Goal: Task Accomplishment & Management: Use online tool/utility

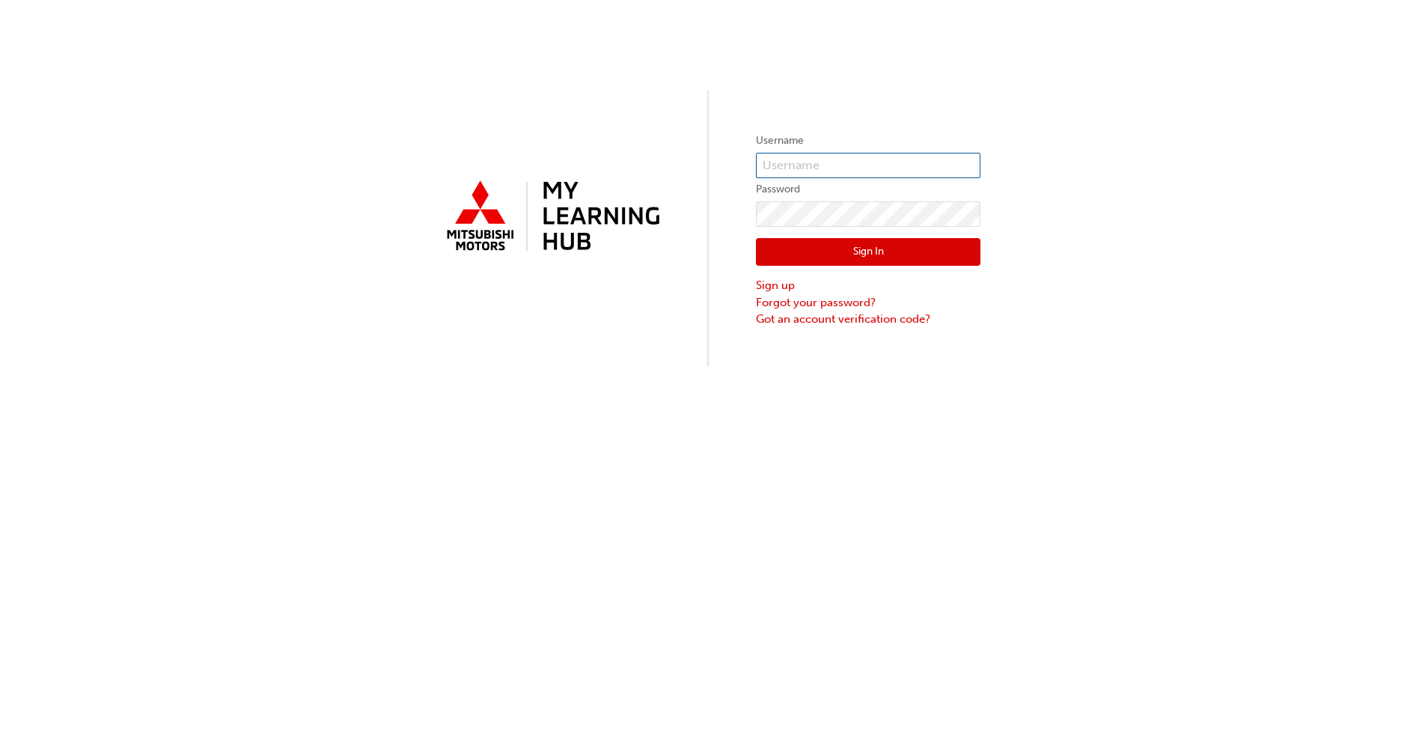
type input "0005256944"
click at [831, 257] on button "Sign In" at bounding box center [868, 252] width 225 height 28
